Goal: Task Accomplishment & Management: Manage account settings

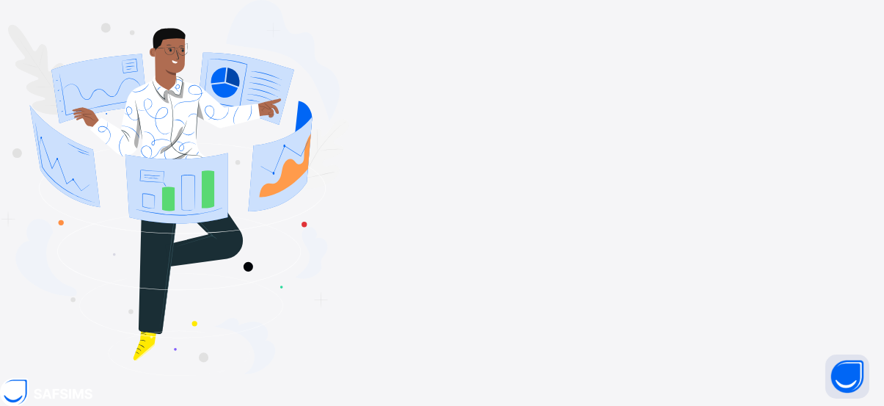
type input "**********"
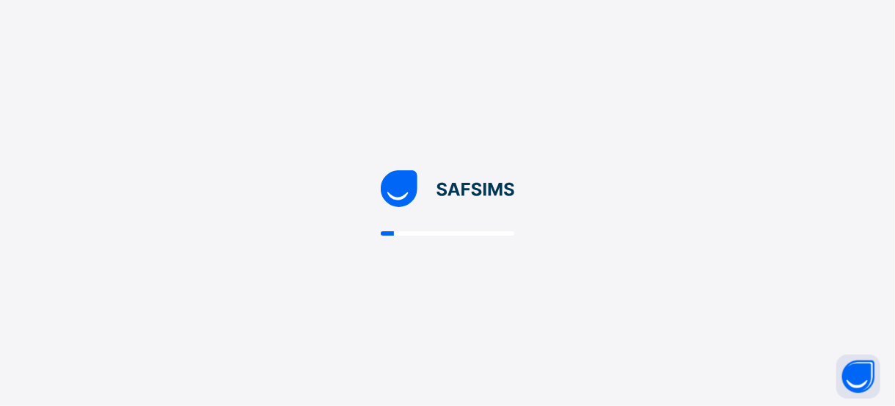
click at [718, 366] on div at bounding box center [447, 203] width 895 height 406
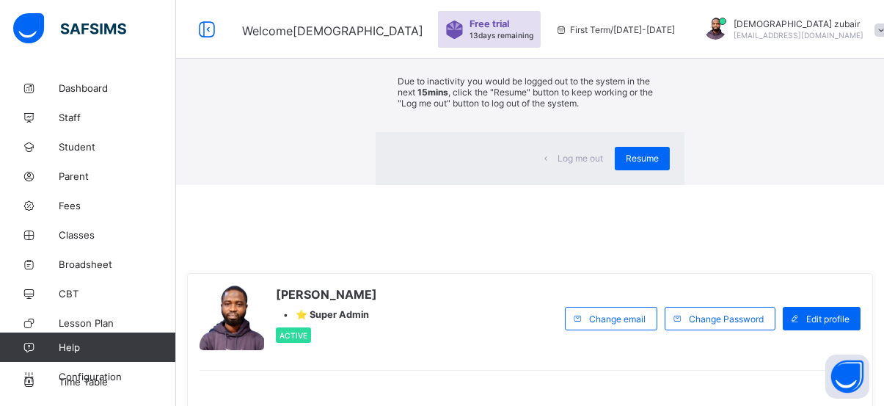
click at [656, 40] on div "×" at bounding box center [663, 27] width 14 height 25
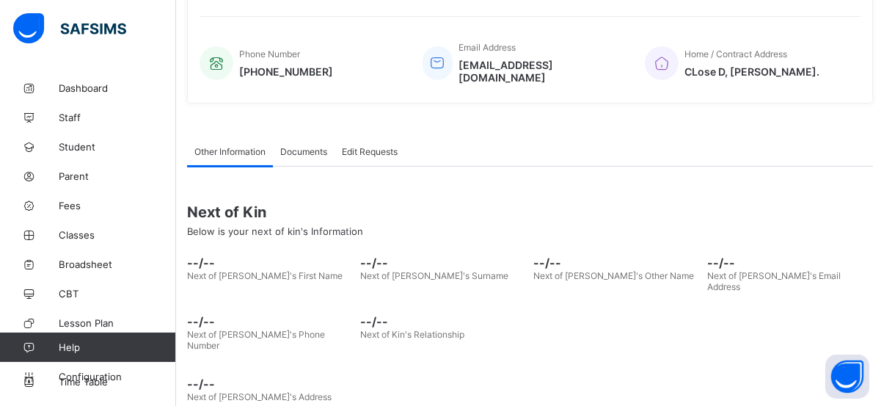
scroll to position [328, 0]
